Goal: Information Seeking & Learning: Stay updated

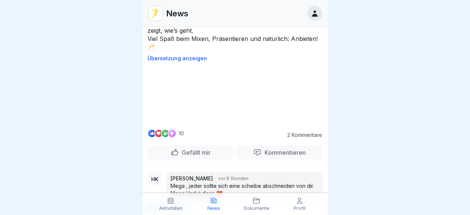
scroll to position [805, 0]
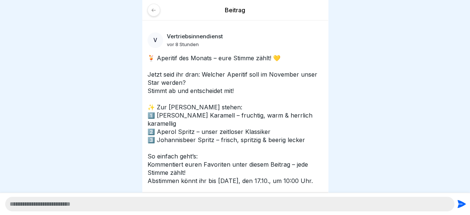
click at [149, 10] on div at bounding box center [154, 10] width 13 height 13
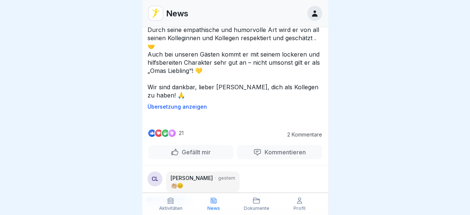
scroll to position [1358, 0]
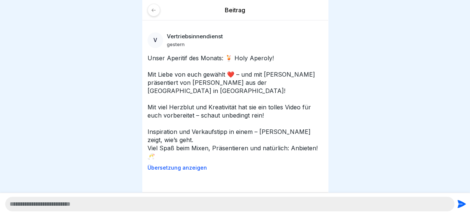
click at [152, 7] on div at bounding box center [154, 10] width 13 height 13
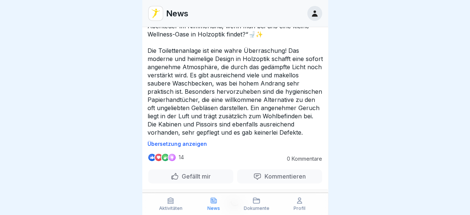
scroll to position [3071, 0]
